Goal: Task Accomplishment & Management: Use online tool/utility

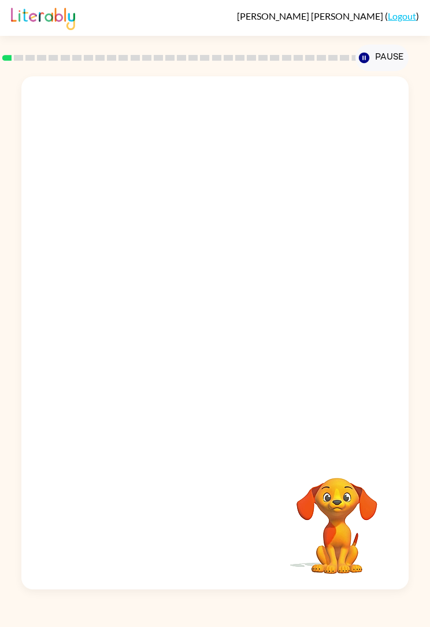
click at [0, 150] on div "Your browser must support playing .mp4 files to use Literably. Please try using…" at bounding box center [215, 330] width 430 height 518
click at [232, 328] on button "button" at bounding box center [215, 338] width 74 height 42
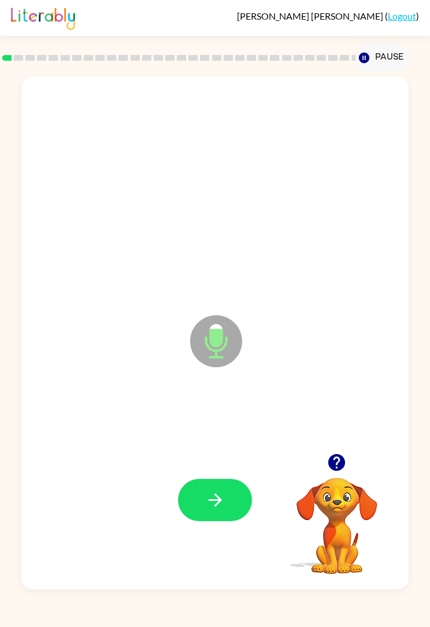
click at [211, 505] on icon "button" at bounding box center [215, 500] width 20 height 20
click at [220, 487] on button "button" at bounding box center [215, 500] width 74 height 42
click at [224, 503] on icon "button" at bounding box center [215, 500] width 20 height 20
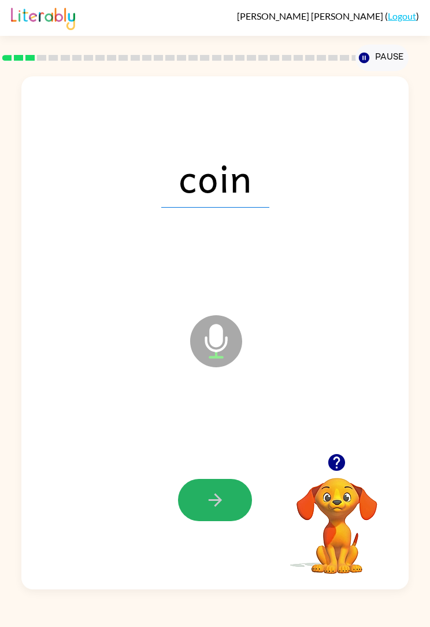
click at [229, 500] on button "button" at bounding box center [215, 500] width 74 height 42
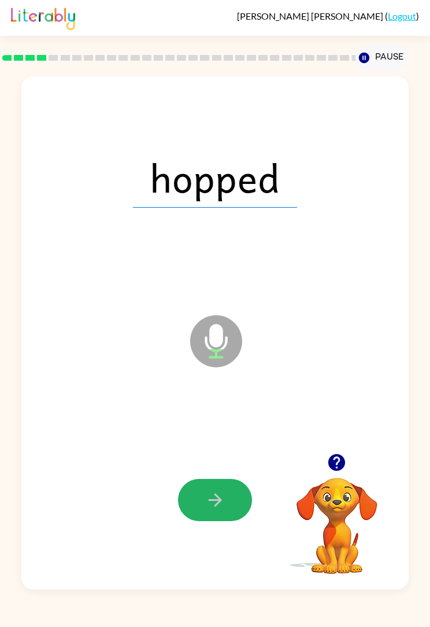
click at [196, 507] on button "button" at bounding box center [215, 500] width 74 height 42
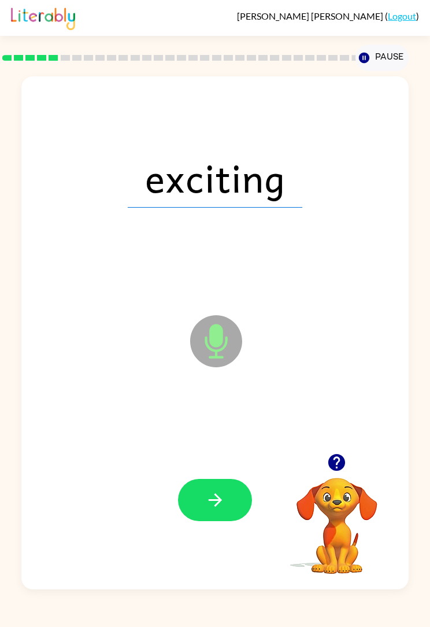
click at [222, 497] on icon "button" at bounding box center [215, 500] width 20 height 20
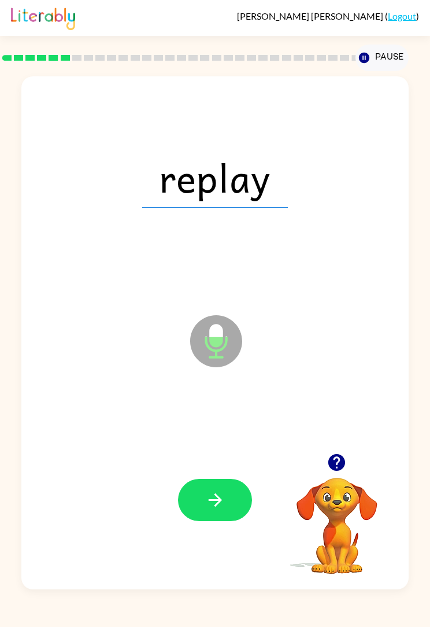
click at [214, 481] on button "button" at bounding box center [215, 500] width 74 height 42
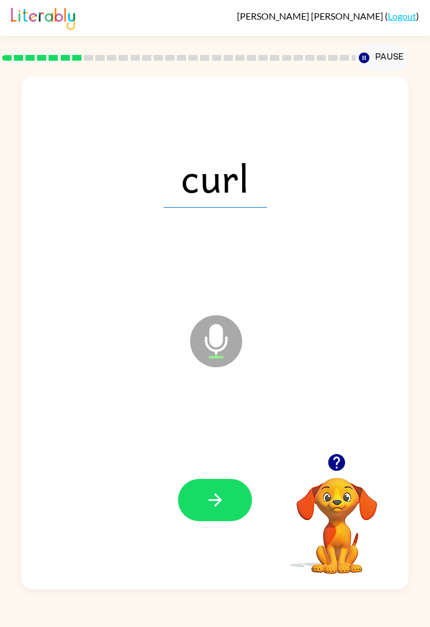
click at [246, 505] on button "button" at bounding box center [215, 500] width 74 height 42
click at [229, 505] on button "button" at bounding box center [215, 500] width 74 height 42
click at [223, 500] on icon "button" at bounding box center [215, 500] width 20 height 20
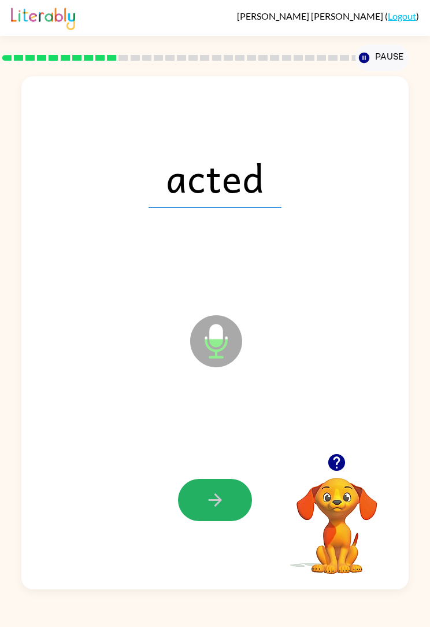
click at [225, 516] on button "button" at bounding box center [215, 500] width 74 height 42
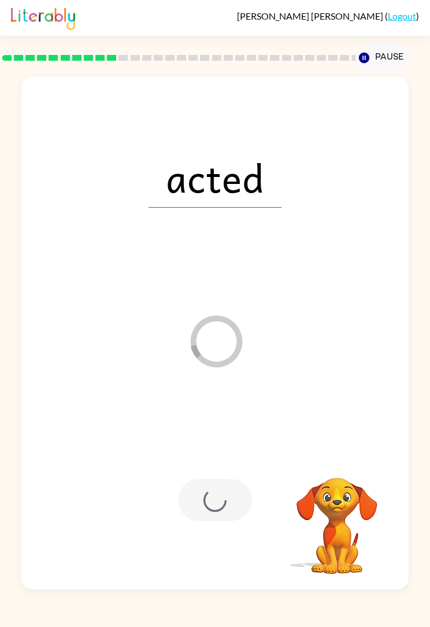
click at [221, 497] on div at bounding box center [215, 500] width 74 height 42
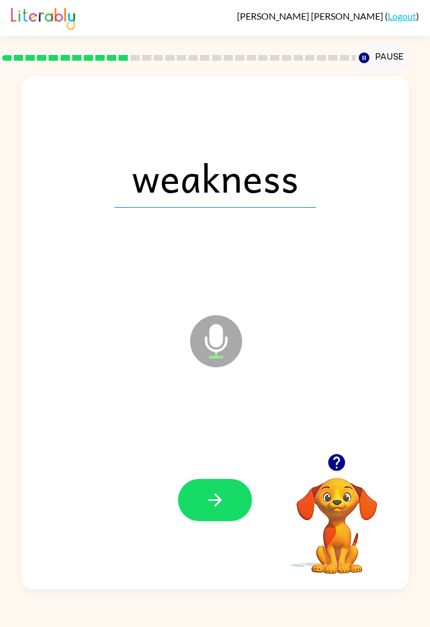
click at [216, 494] on icon "button" at bounding box center [215, 500] width 20 height 20
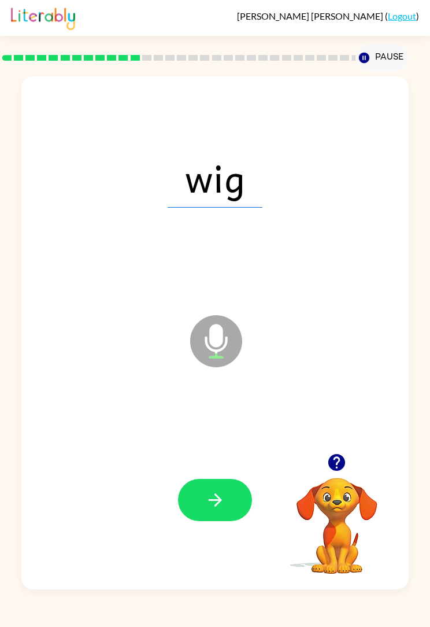
click at [224, 491] on icon "button" at bounding box center [215, 500] width 20 height 20
click at [232, 492] on button "button" at bounding box center [215, 500] width 74 height 42
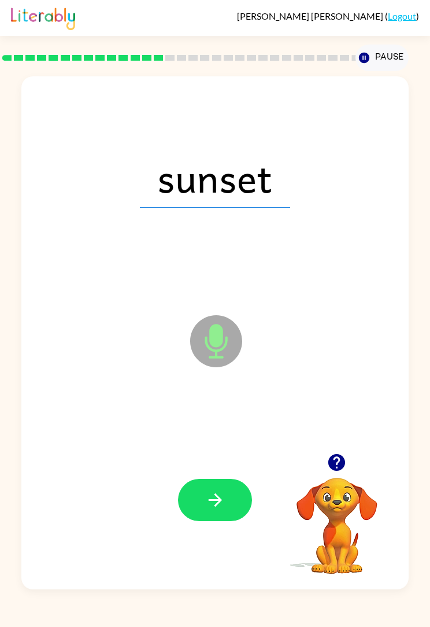
click at [239, 495] on button "button" at bounding box center [215, 500] width 74 height 42
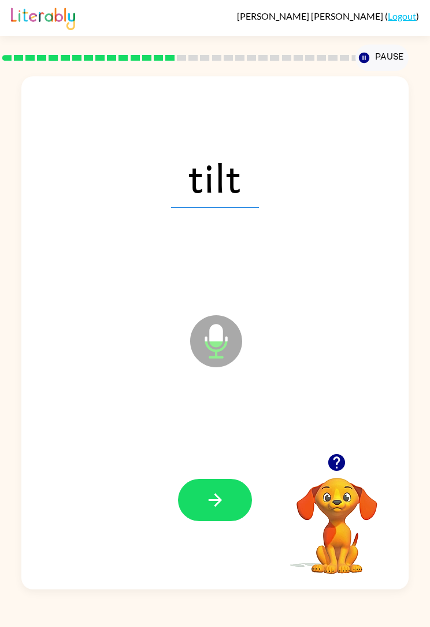
click at [224, 506] on icon "button" at bounding box center [215, 500] width 20 height 20
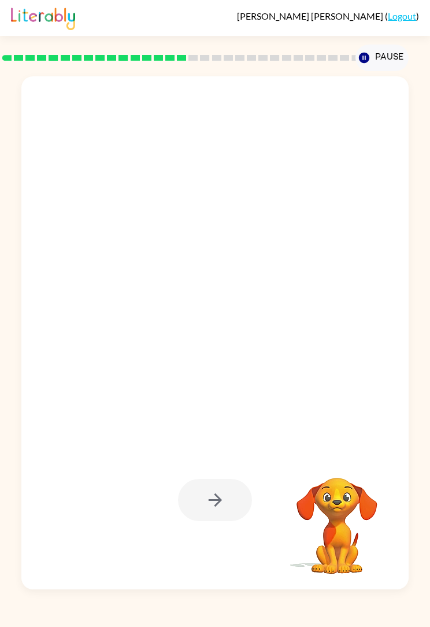
click at [225, 498] on div at bounding box center [215, 500] width 74 height 42
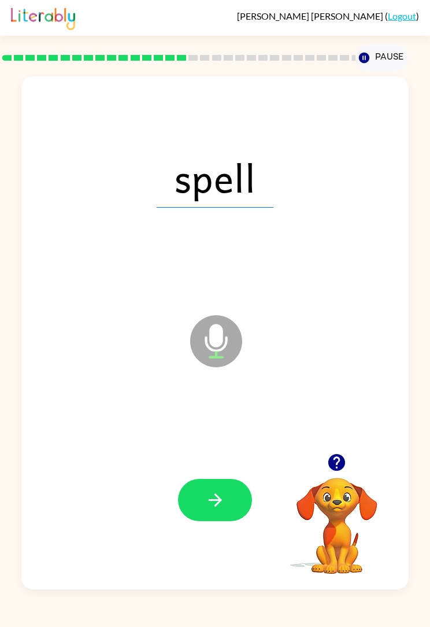
click at [223, 492] on icon "button" at bounding box center [215, 500] width 20 height 20
click at [231, 504] on button "button" at bounding box center [215, 500] width 74 height 42
click at [224, 494] on icon "button" at bounding box center [215, 500] width 20 height 20
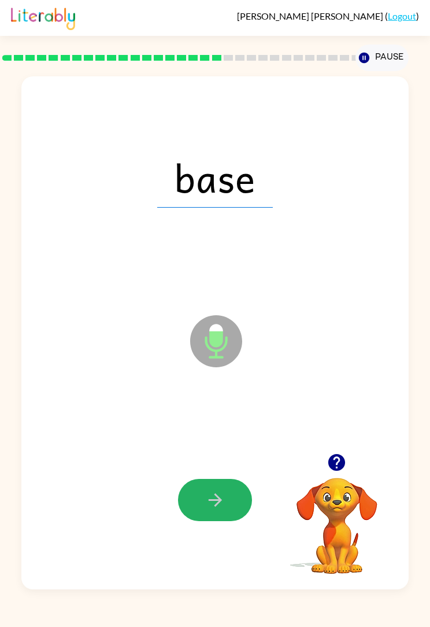
click at [229, 499] on button "button" at bounding box center [215, 500] width 74 height 42
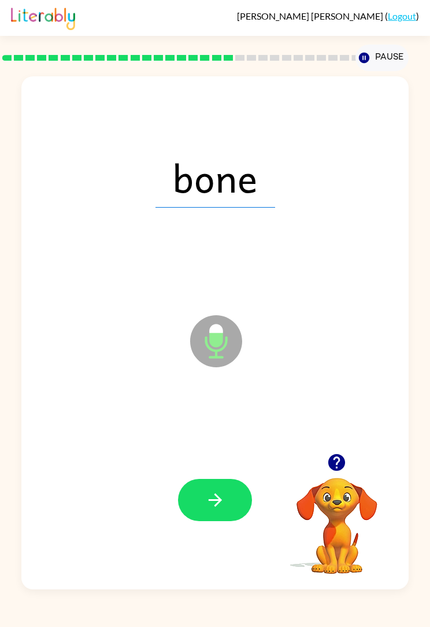
click at [220, 498] on icon "button" at bounding box center [215, 500] width 20 height 20
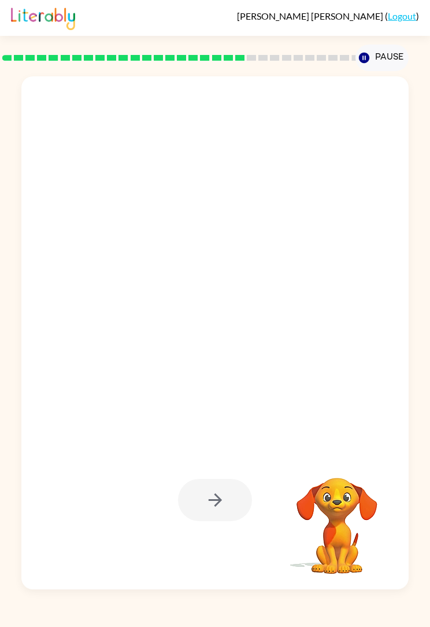
click at [428, 343] on div "Your browser must support playing .mp4 files to use Literably. Please try using…" at bounding box center [215, 330] width 430 height 518
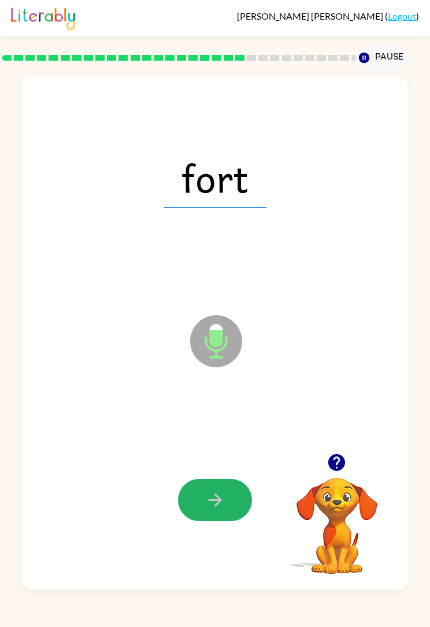
click at [223, 496] on icon "button" at bounding box center [215, 500] width 20 height 20
click at [217, 503] on icon "button" at bounding box center [214, 499] width 13 height 13
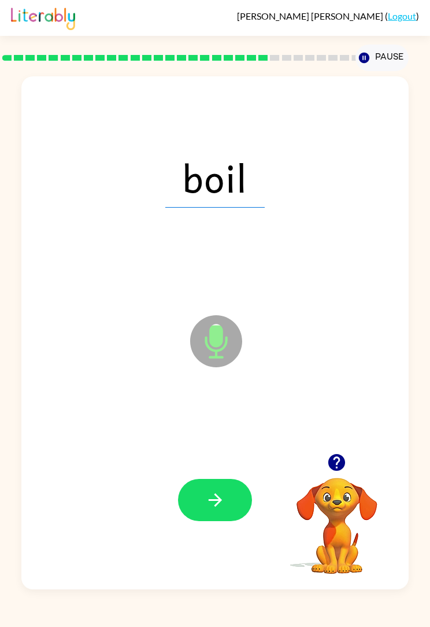
click at [228, 500] on button "button" at bounding box center [215, 500] width 74 height 42
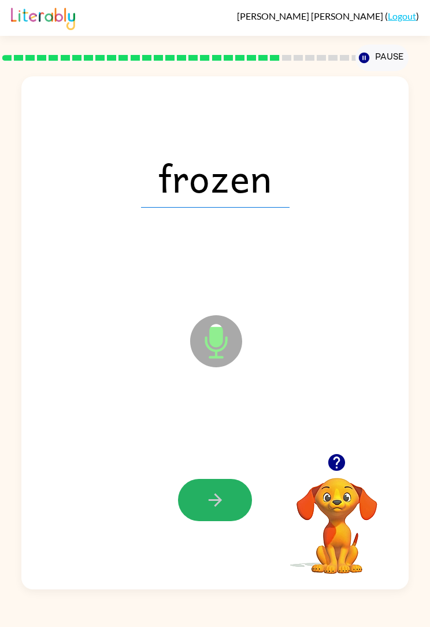
click at [220, 503] on icon "button" at bounding box center [215, 500] width 20 height 20
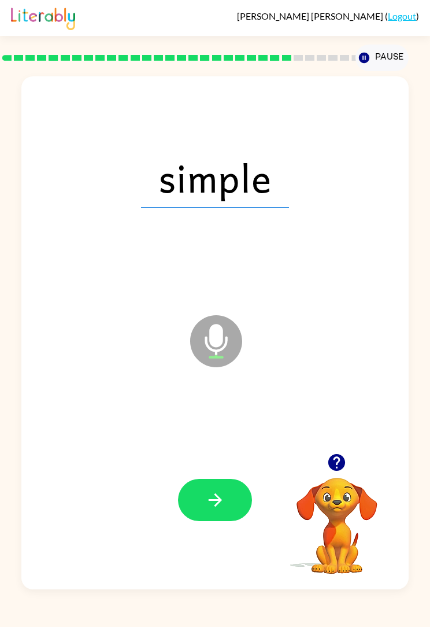
click at [225, 501] on button "button" at bounding box center [215, 500] width 74 height 42
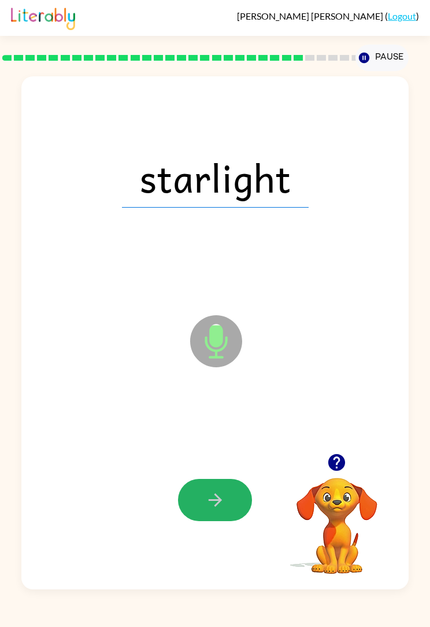
click at [219, 492] on icon "button" at bounding box center [215, 500] width 20 height 20
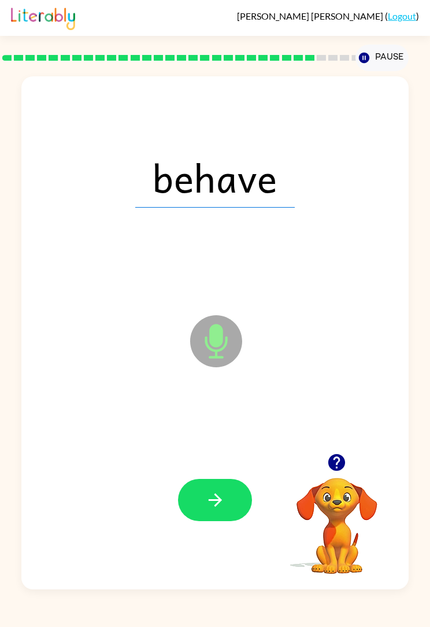
click at [215, 494] on icon "button" at bounding box center [214, 499] width 13 height 13
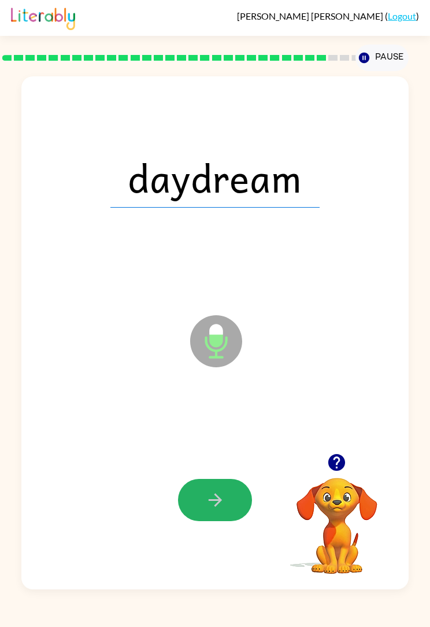
click at [223, 505] on icon "button" at bounding box center [215, 500] width 20 height 20
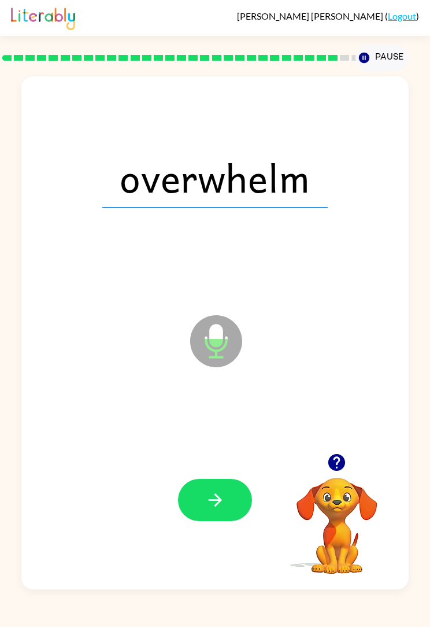
click at [231, 499] on button "button" at bounding box center [215, 500] width 74 height 42
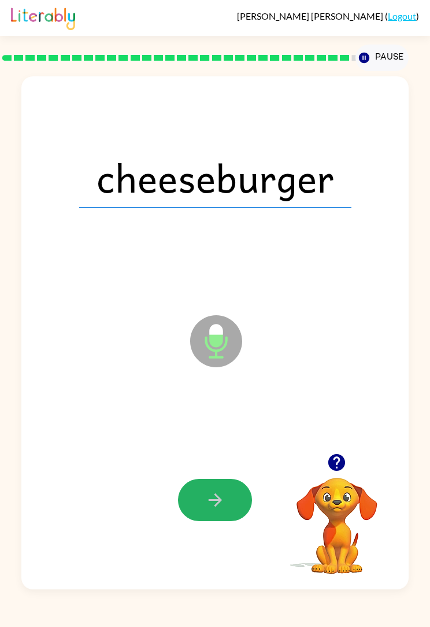
click at [217, 495] on icon "button" at bounding box center [214, 499] width 13 height 13
